Goal: Navigation & Orientation: Find specific page/section

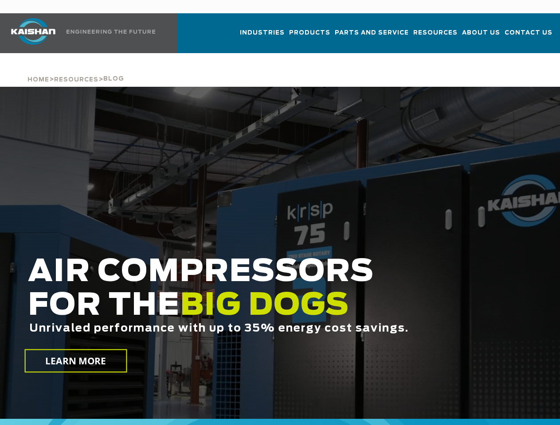
click at [280, 213] on div at bounding box center [280, 253] width 560 height 332
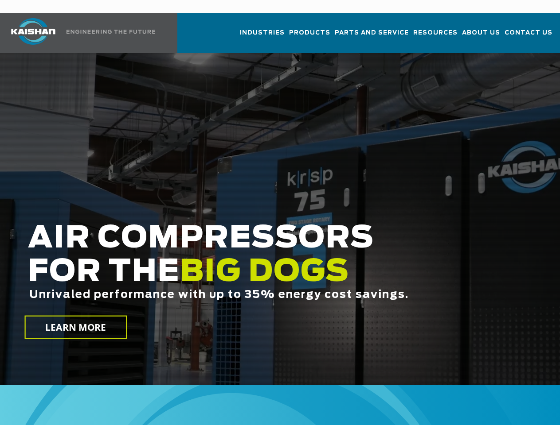
click at [280, 222] on h2 "AIR COMPRESSORS FOR THE BIG DOGS Unrivaled performance with up to 35% energy co…" at bounding box center [237, 275] width 418 height 107
